Goal: Transaction & Acquisition: Obtain resource

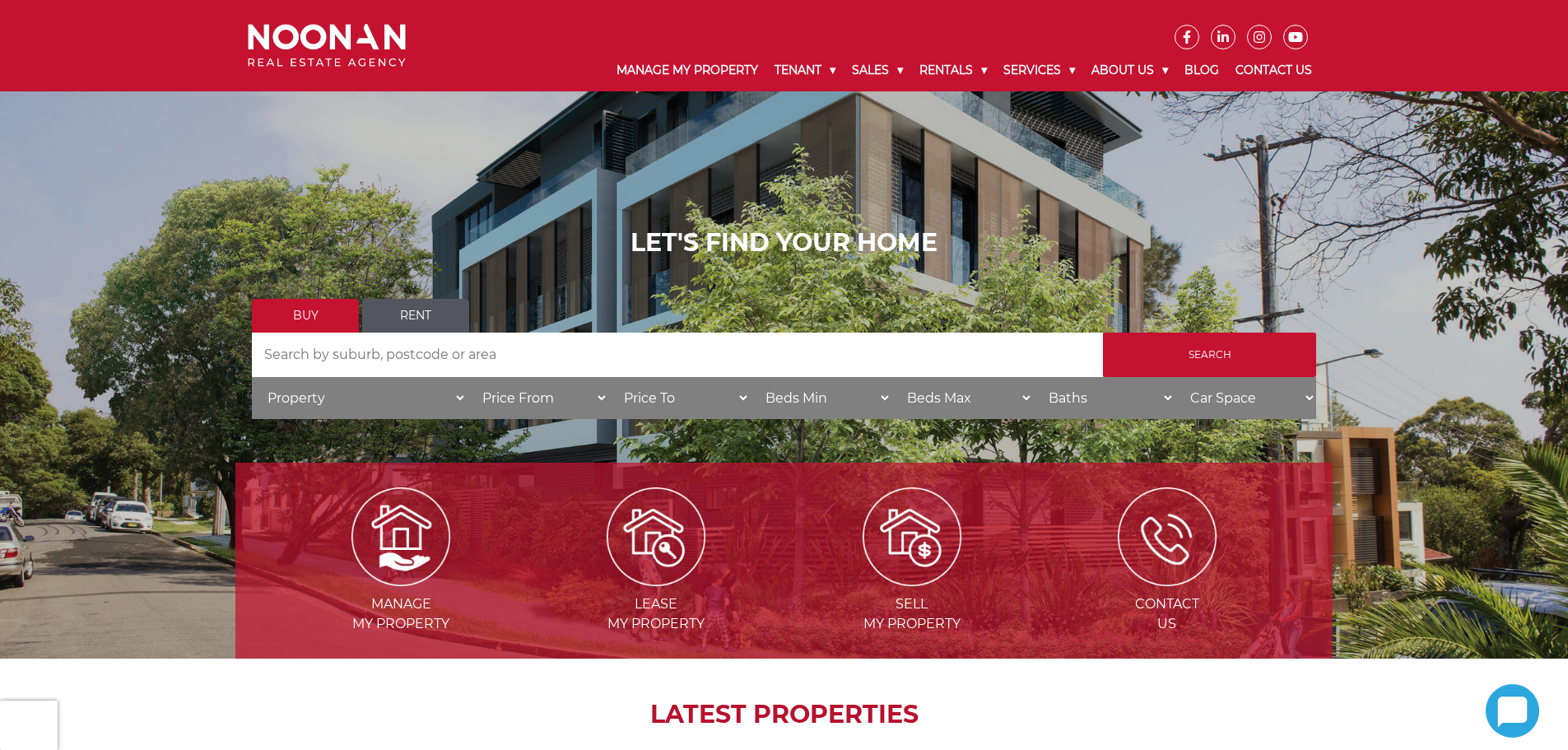
click at [408, 315] on link "Rent" at bounding box center [416, 316] width 107 height 34
click at [1221, 353] on input "Search" at bounding box center [1209, 355] width 213 height 44
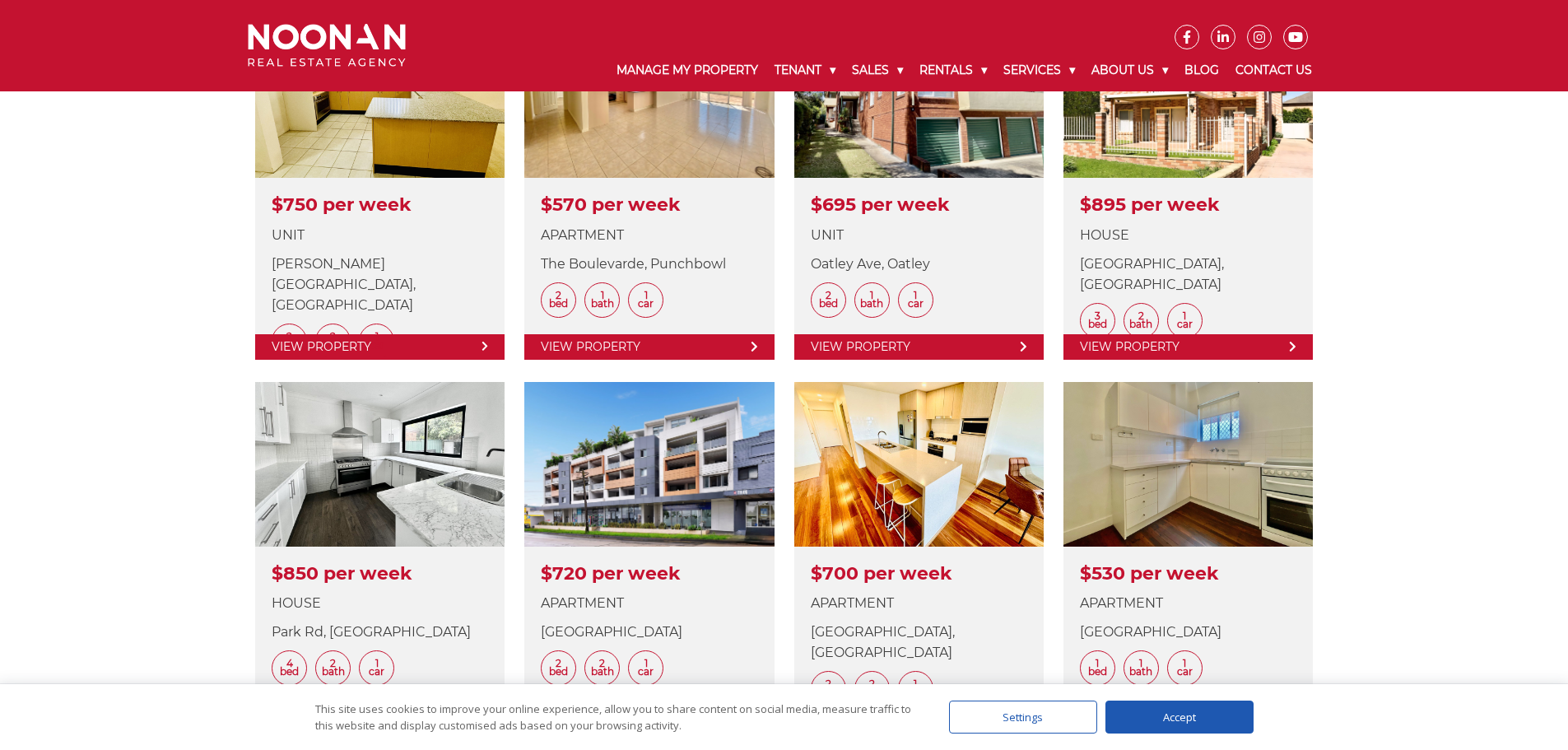
scroll to position [1400, 0]
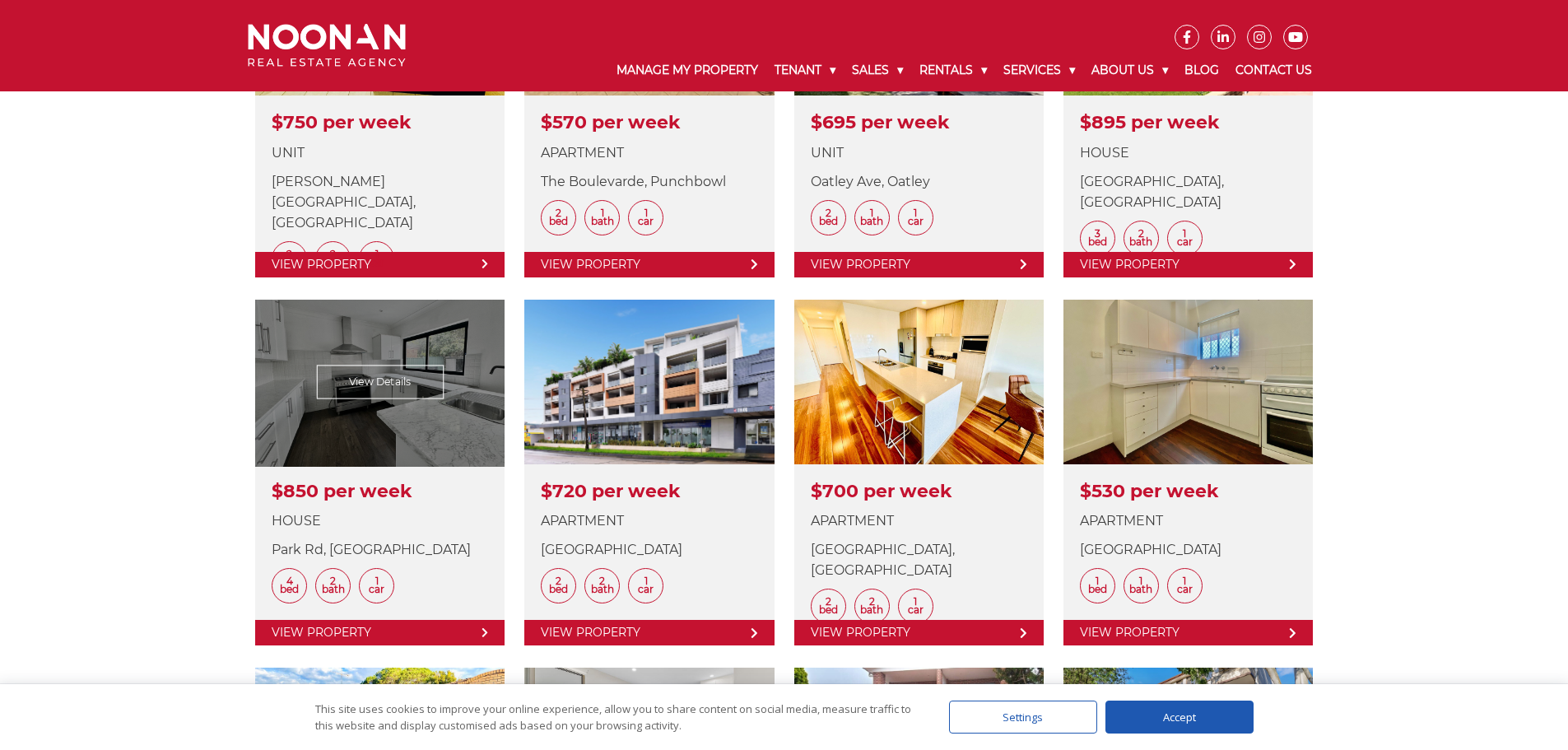
click at [364, 502] on link at bounding box center [380, 473] width 250 height 346
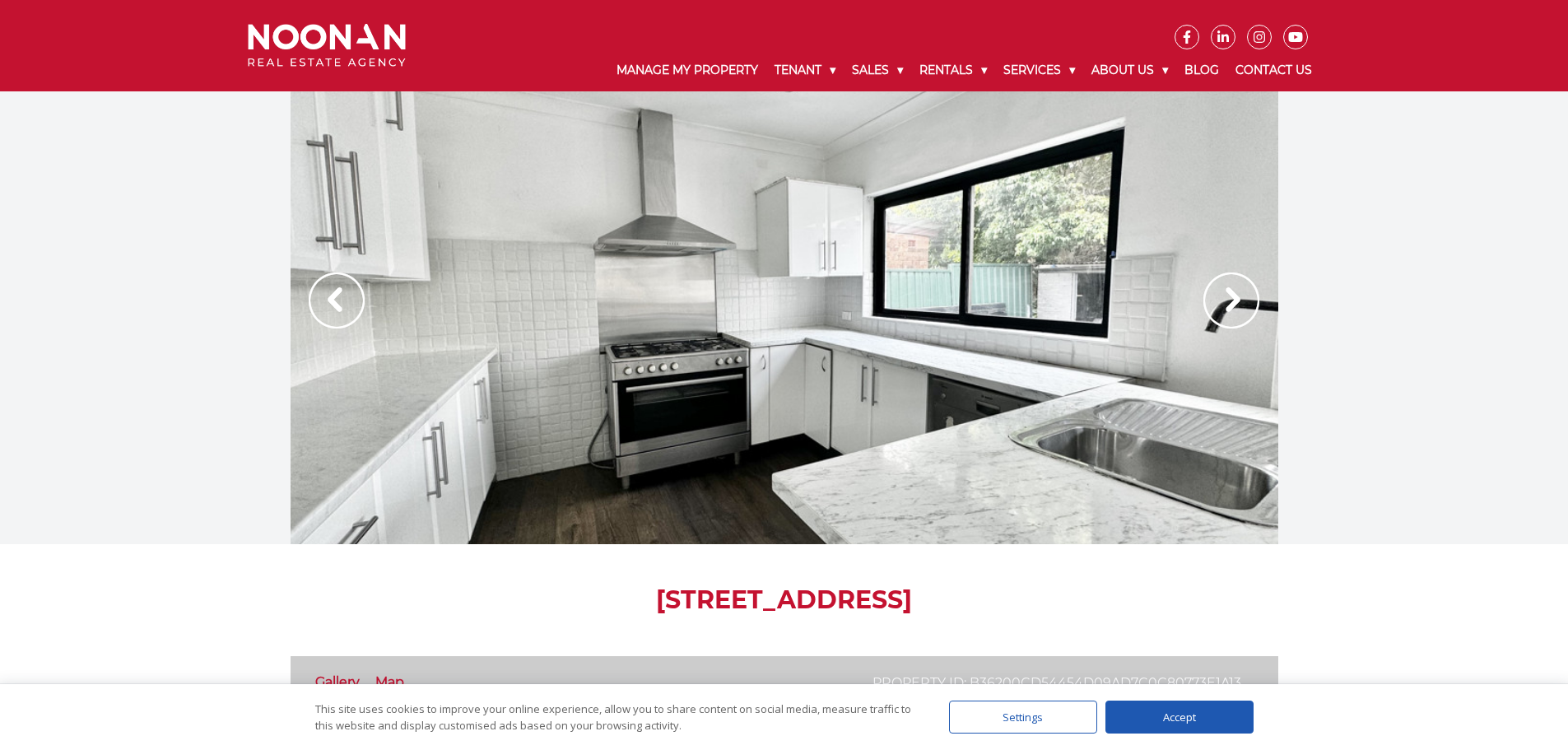
click at [1226, 309] on img at bounding box center [1232, 301] width 56 height 56
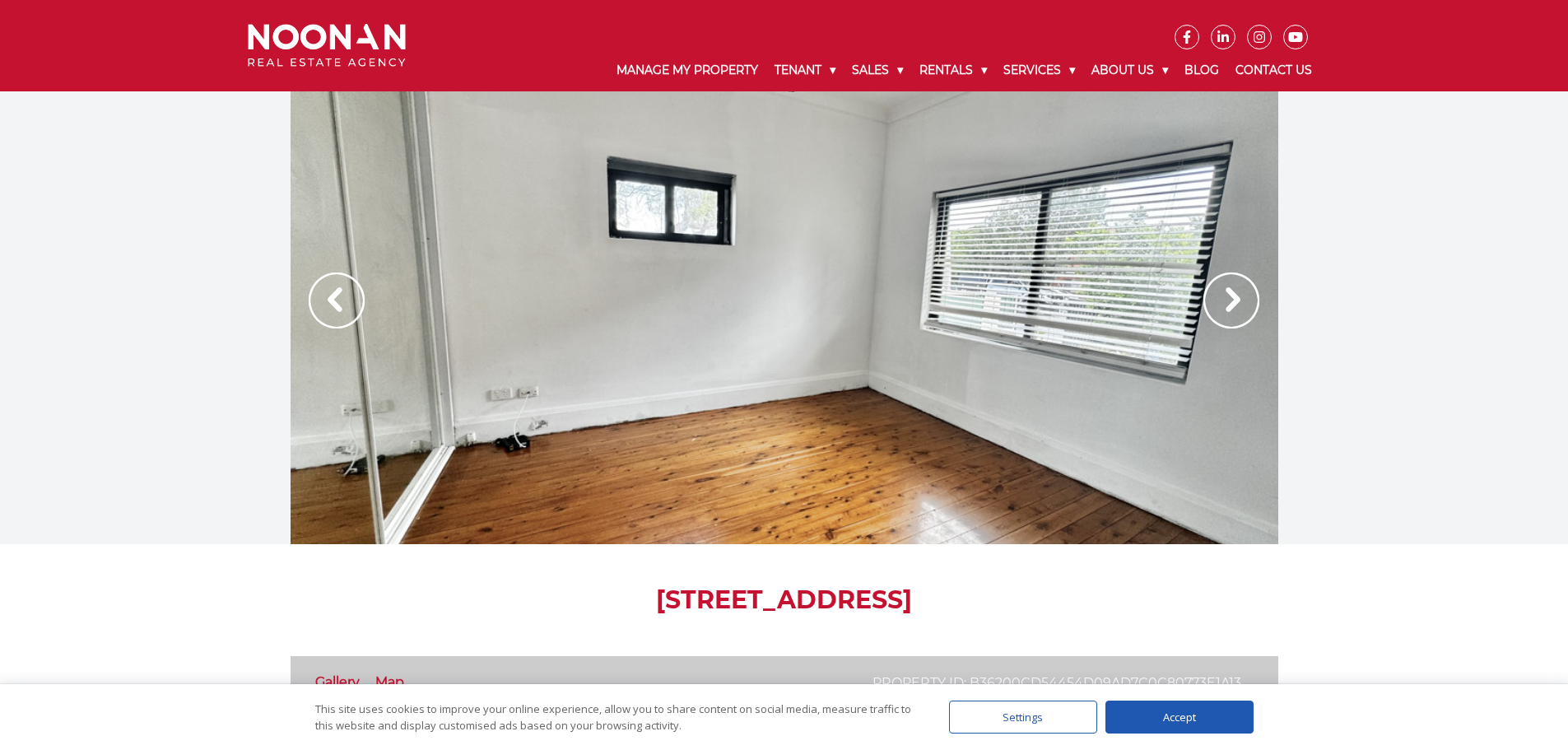
click at [1225, 309] on img at bounding box center [1232, 301] width 56 height 56
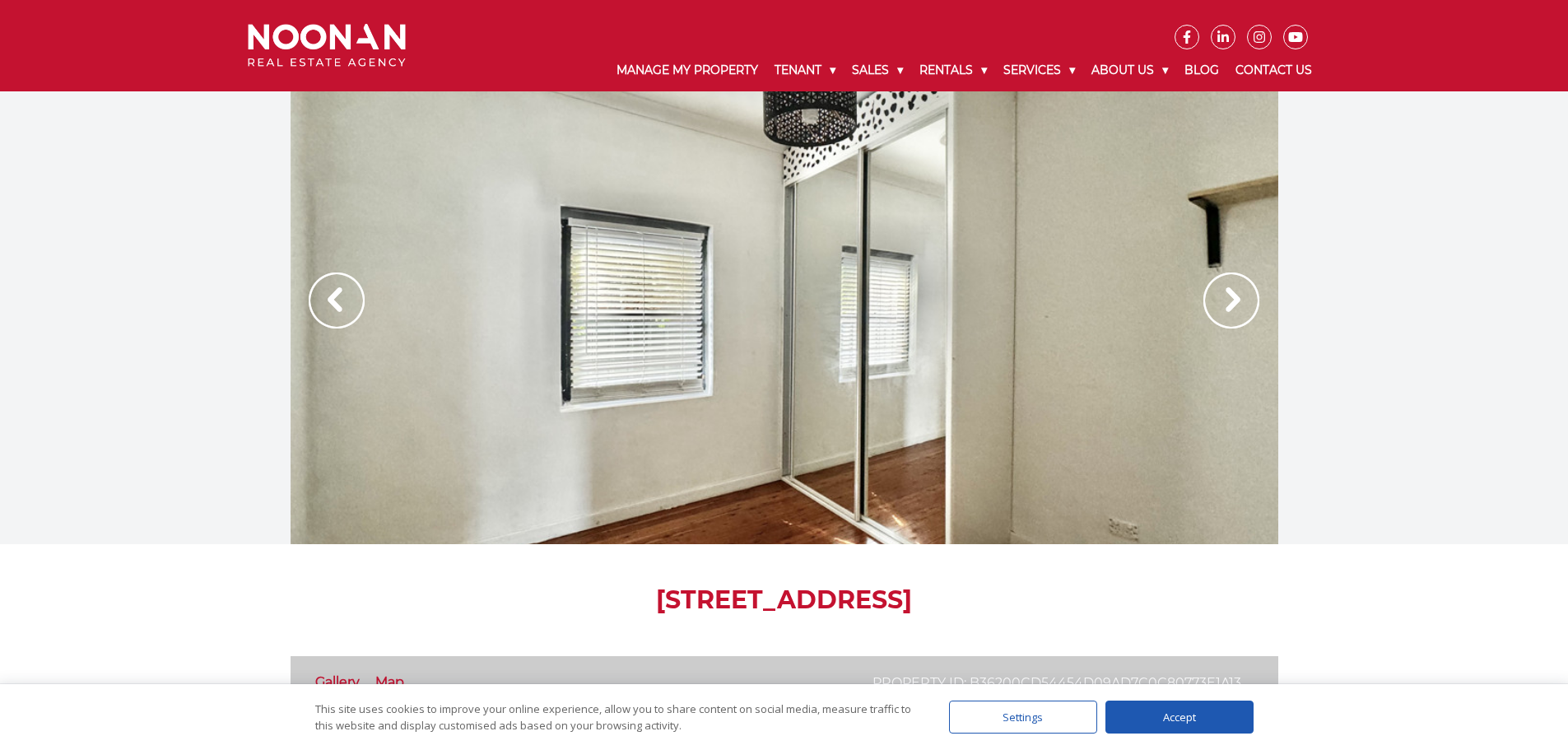
click at [1226, 309] on img at bounding box center [1232, 301] width 56 height 56
